Goal: Information Seeking & Learning: Check status

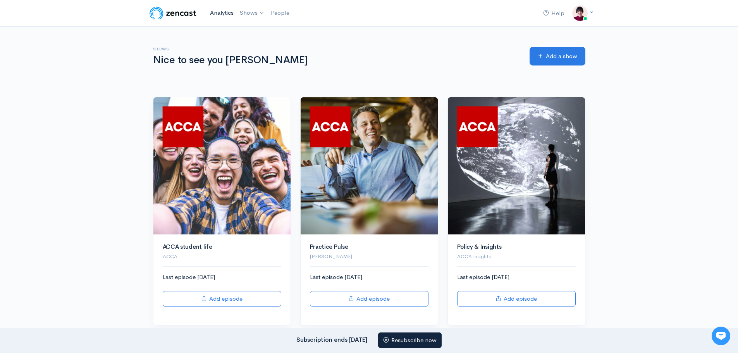
click at [212, 11] on link "Analytics" at bounding box center [222, 13] width 30 height 17
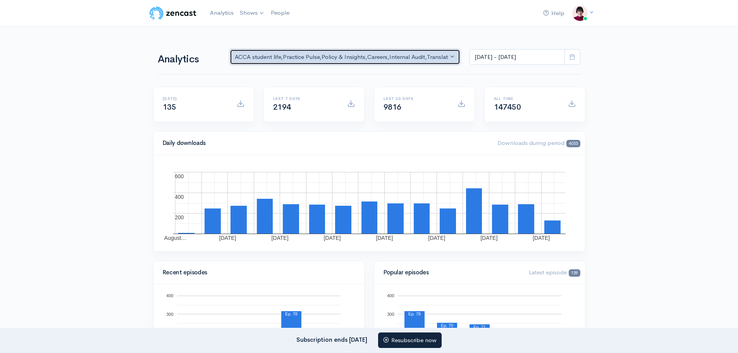
click at [433, 53] on div "ACCA student life , Practice Pulse , Policy & Insights , Careers , Internal Aud…" at bounding box center [342, 57] width 214 height 9
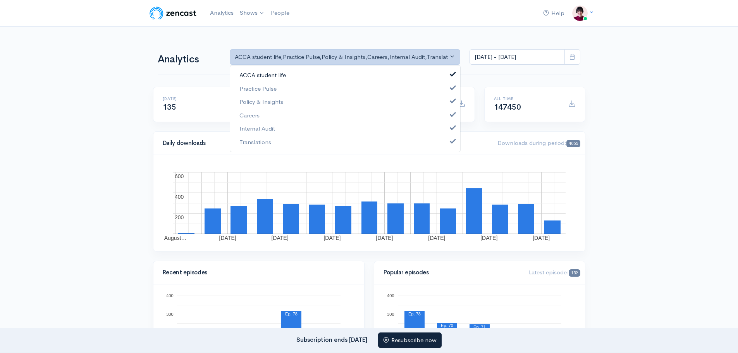
click at [453, 73] on span at bounding box center [452, 73] width 3 height 6
click at [453, 86] on span at bounding box center [452, 87] width 3 height 6
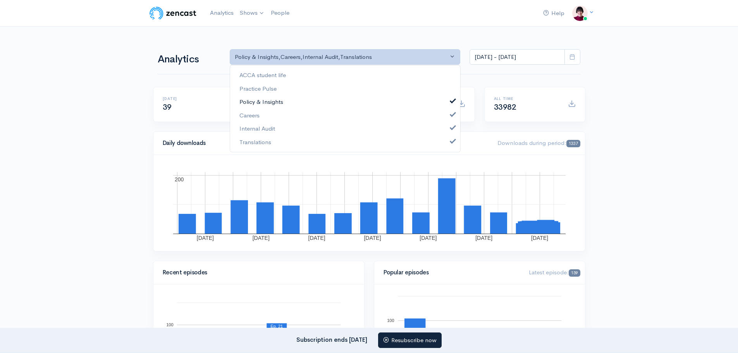
click at [451, 98] on link "Policy & Insights" at bounding box center [345, 102] width 230 height 14
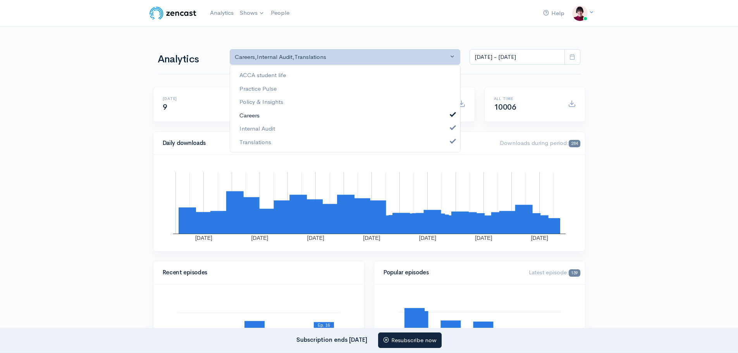
click at [452, 112] on span at bounding box center [452, 113] width 3 height 6
select select "14397"
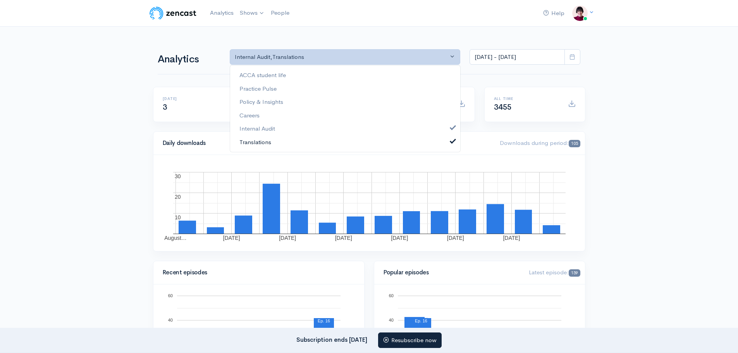
click at [452, 140] on span at bounding box center [452, 140] width 3 height 6
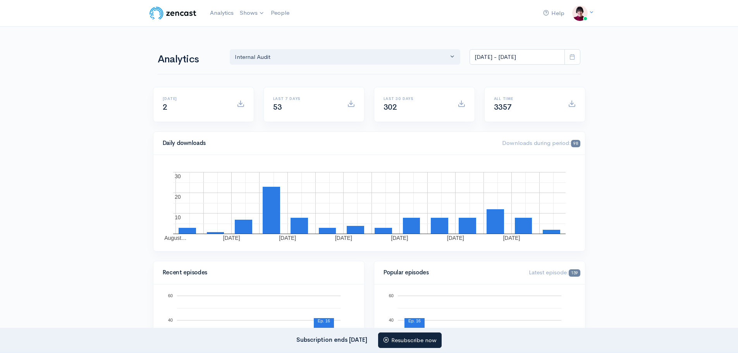
click at [577, 58] on span at bounding box center [572, 57] width 16 height 16
click at [492, 154] on li "All time" at bounding box center [497, 158] width 54 height 12
type input "[DATE] - [DATE]"
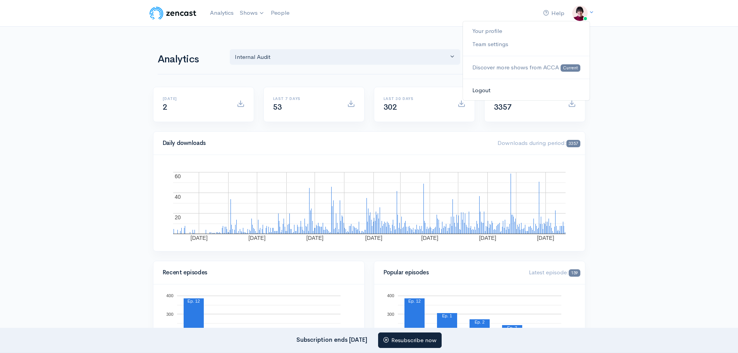
click at [483, 90] on link "Logout" at bounding box center [526, 91] width 126 height 14
